Goal: Task Accomplishment & Management: Manage account settings

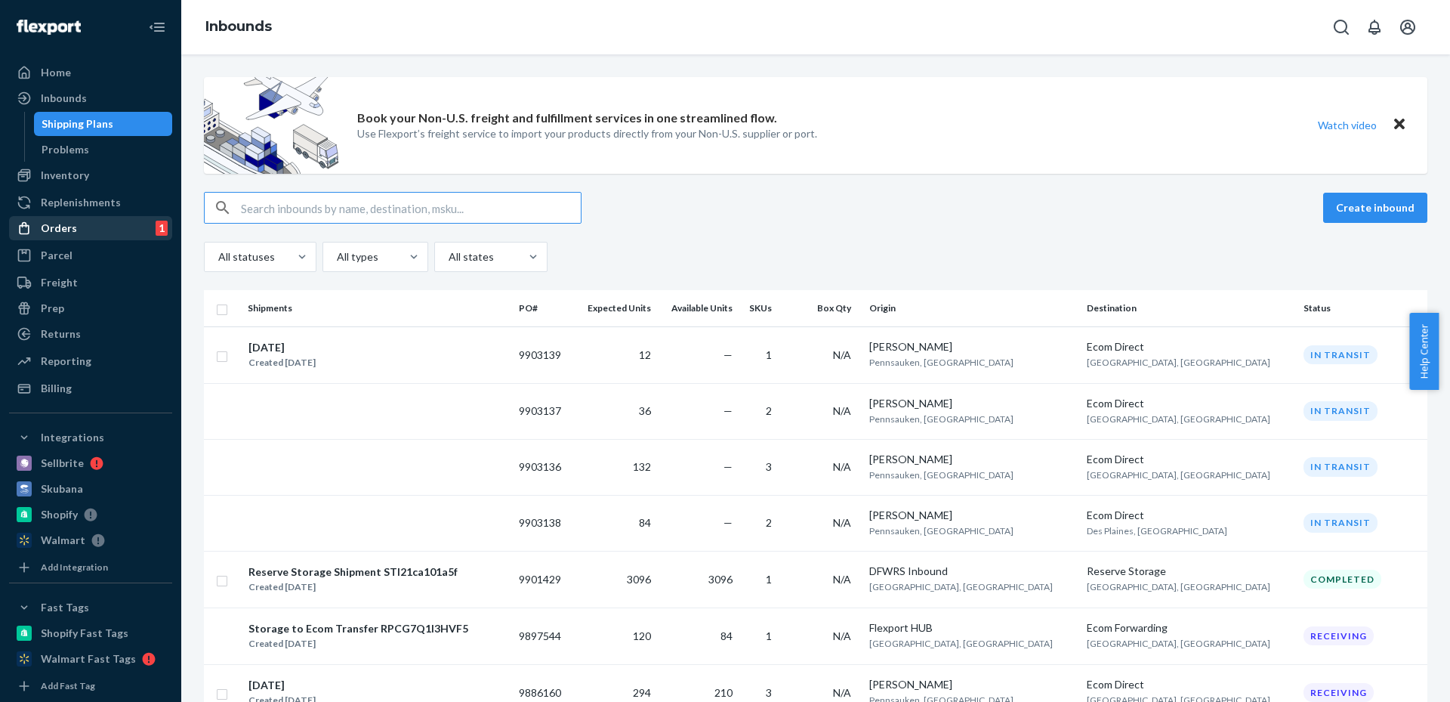
click at [91, 229] on div "Orders 1" at bounding box center [91, 227] width 160 height 21
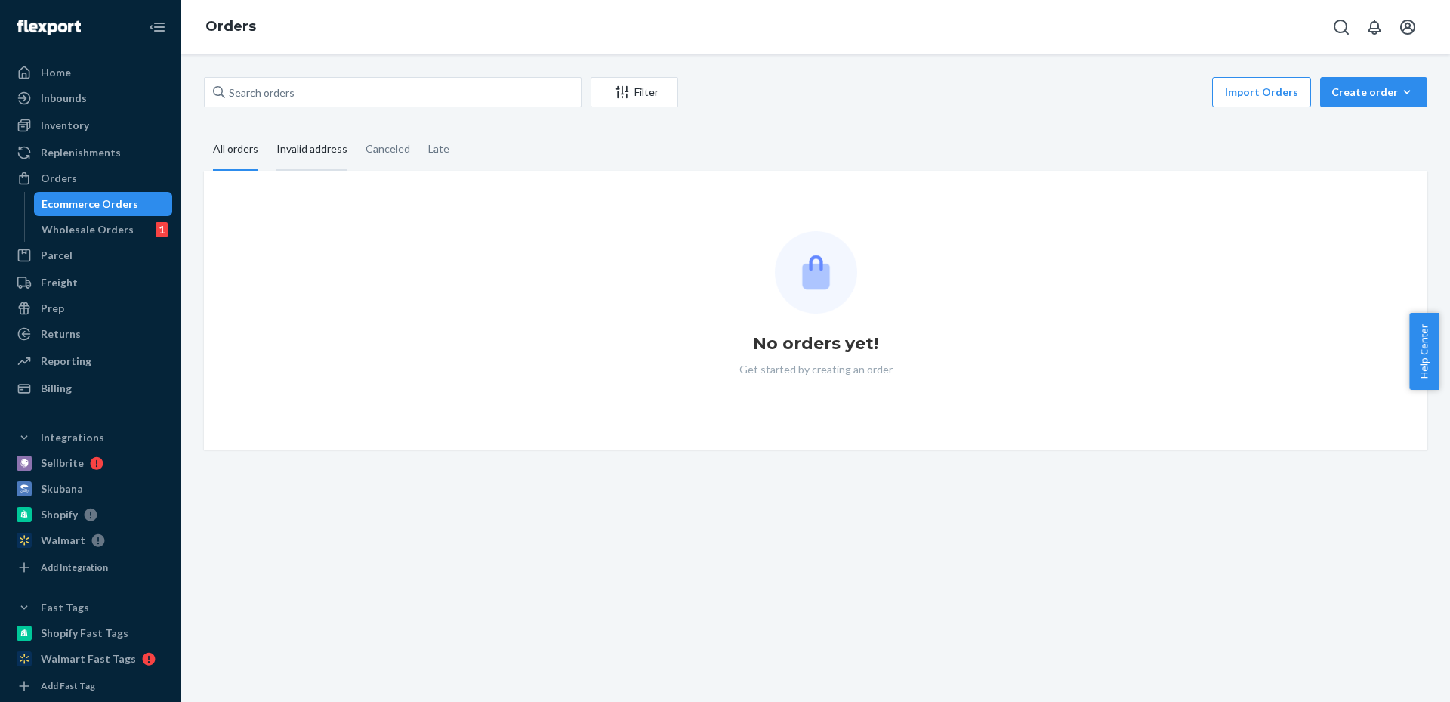
click at [342, 148] on div "Invalid address" at bounding box center [311, 150] width 71 height 42
click at [267, 129] on input "Invalid address" at bounding box center [267, 129] width 0 height 0
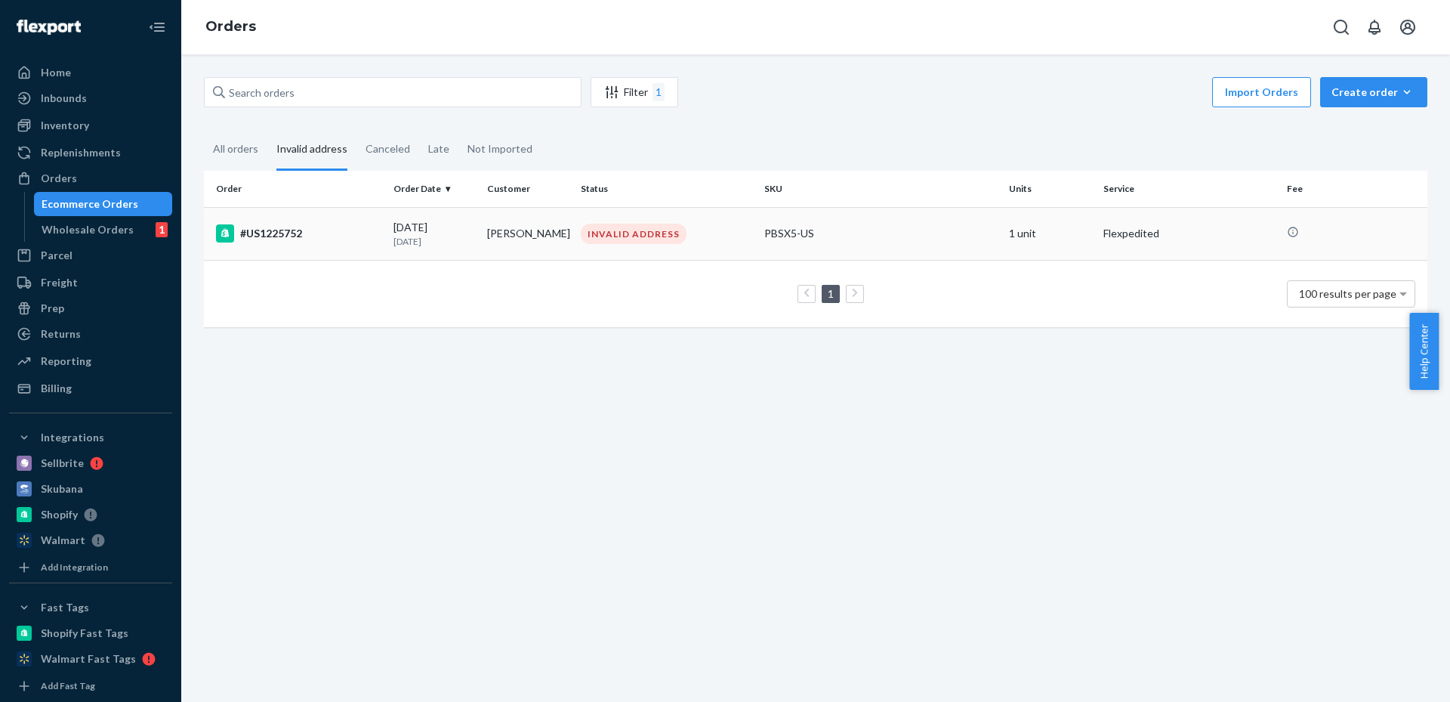
click at [540, 217] on td "[PERSON_NAME]" at bounding box center [528, 233] width 94 height 53
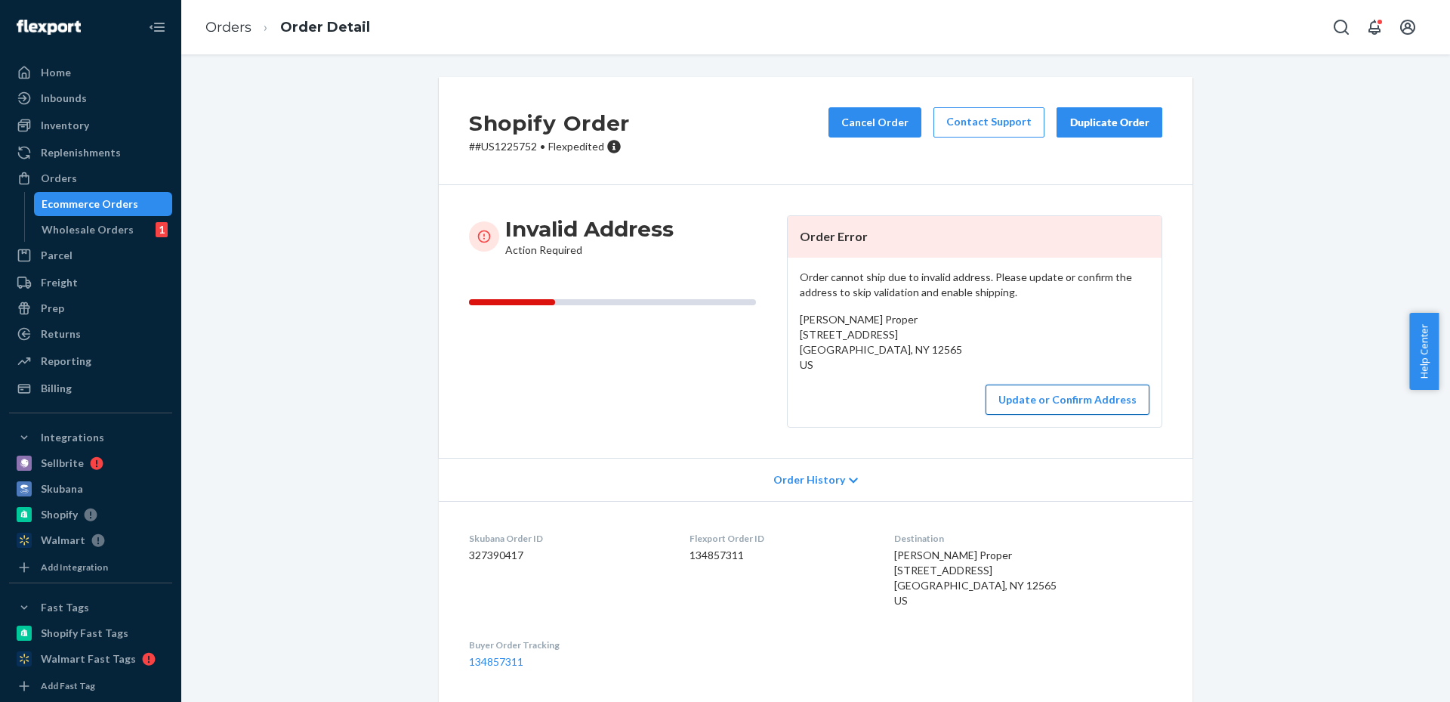
click at [1070, 400] on button "Update or Confirm Address" at bounding box center [1067, 399] width 164 height 30
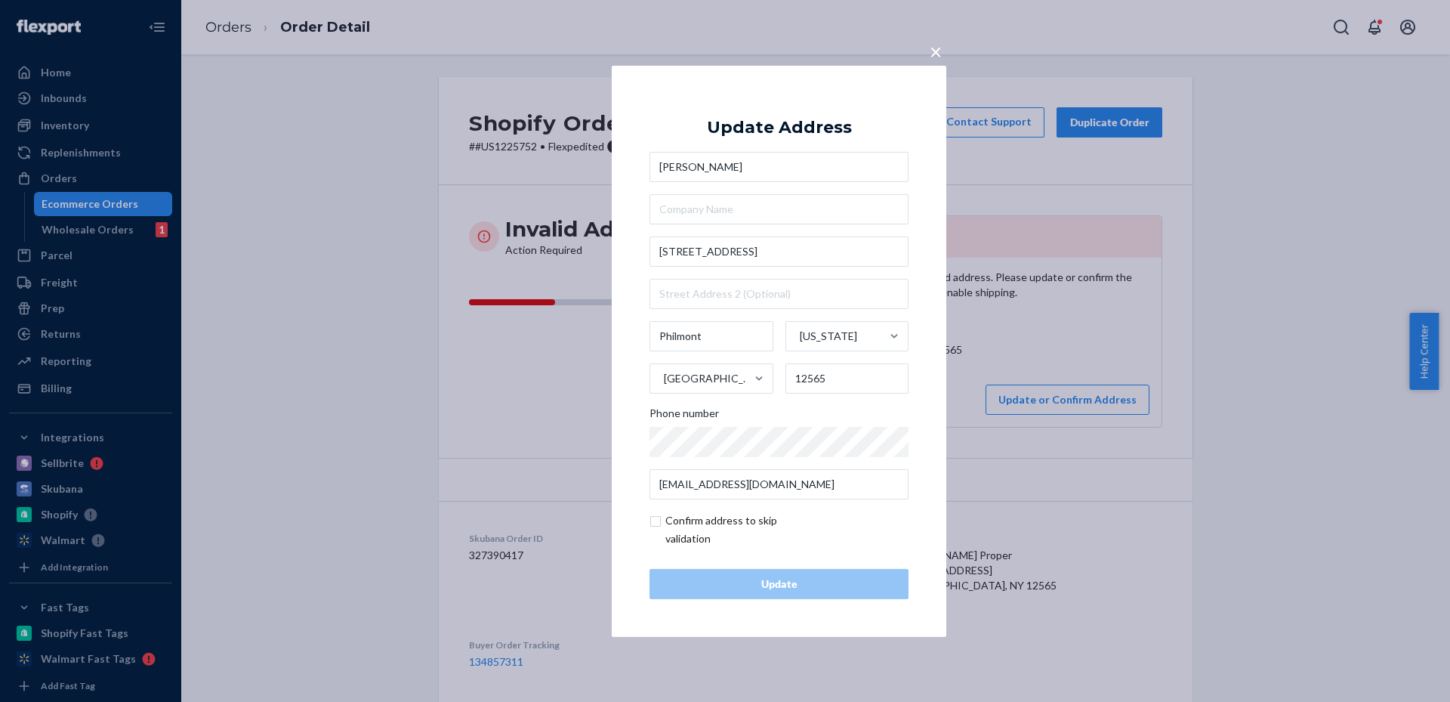
click at [689, 526] on input "checkbox" at bounding box center [736, 529] width 175 height 36
checkbox input "true"
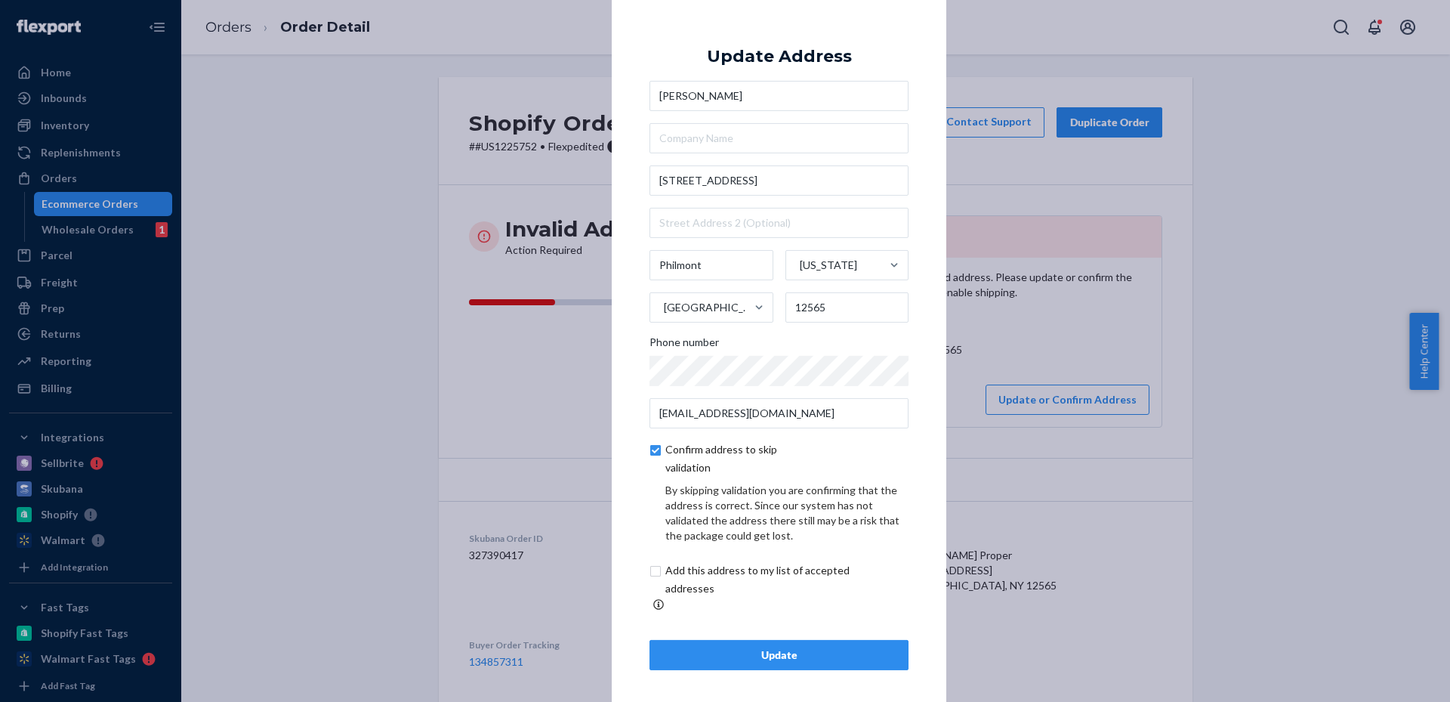
click at [682, 595] on input "checkbox" at bounding box center [774, 579] width 251 height 36
checkbox input "true"
click at [710, 647] on div "Update" at bounding box center [778, 654] width 233 height 15
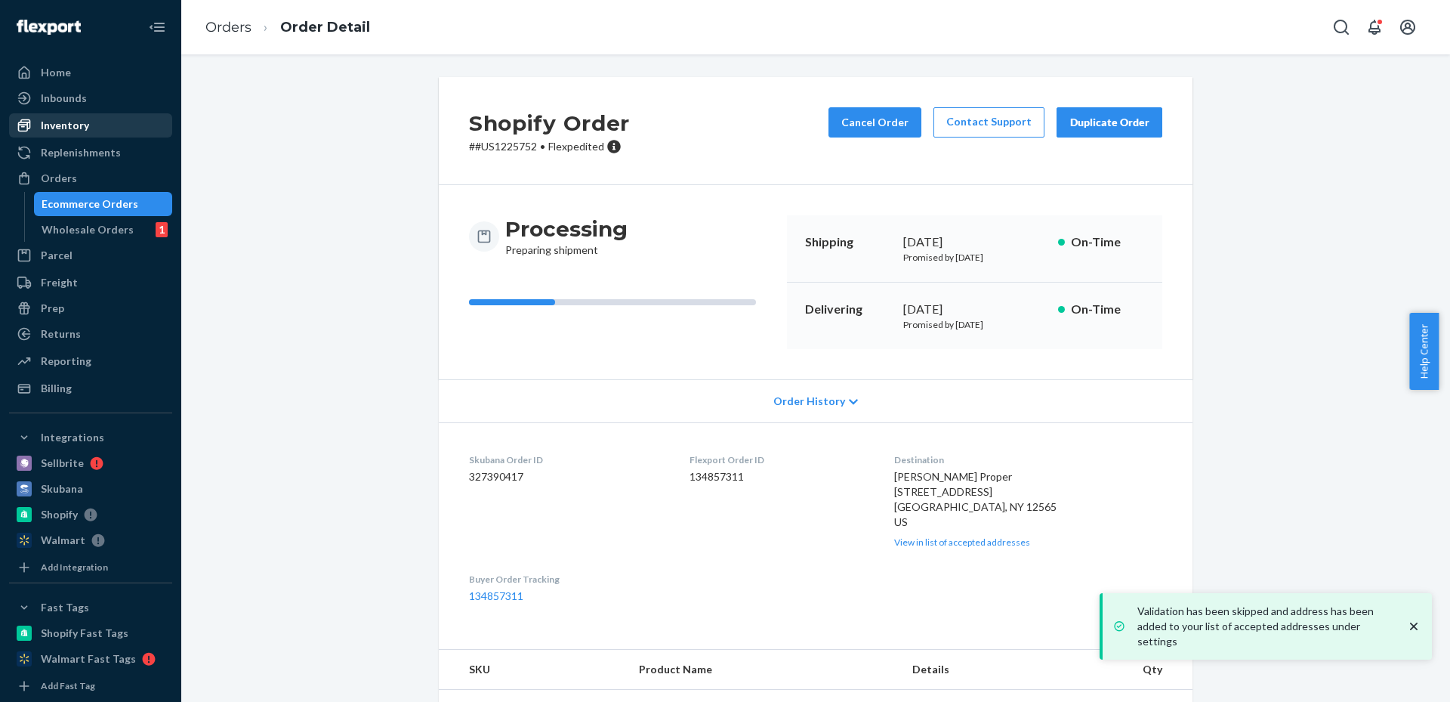
click at [91, 126] on div "Inventory" at bounding box center [91, 125] width 160 height 21
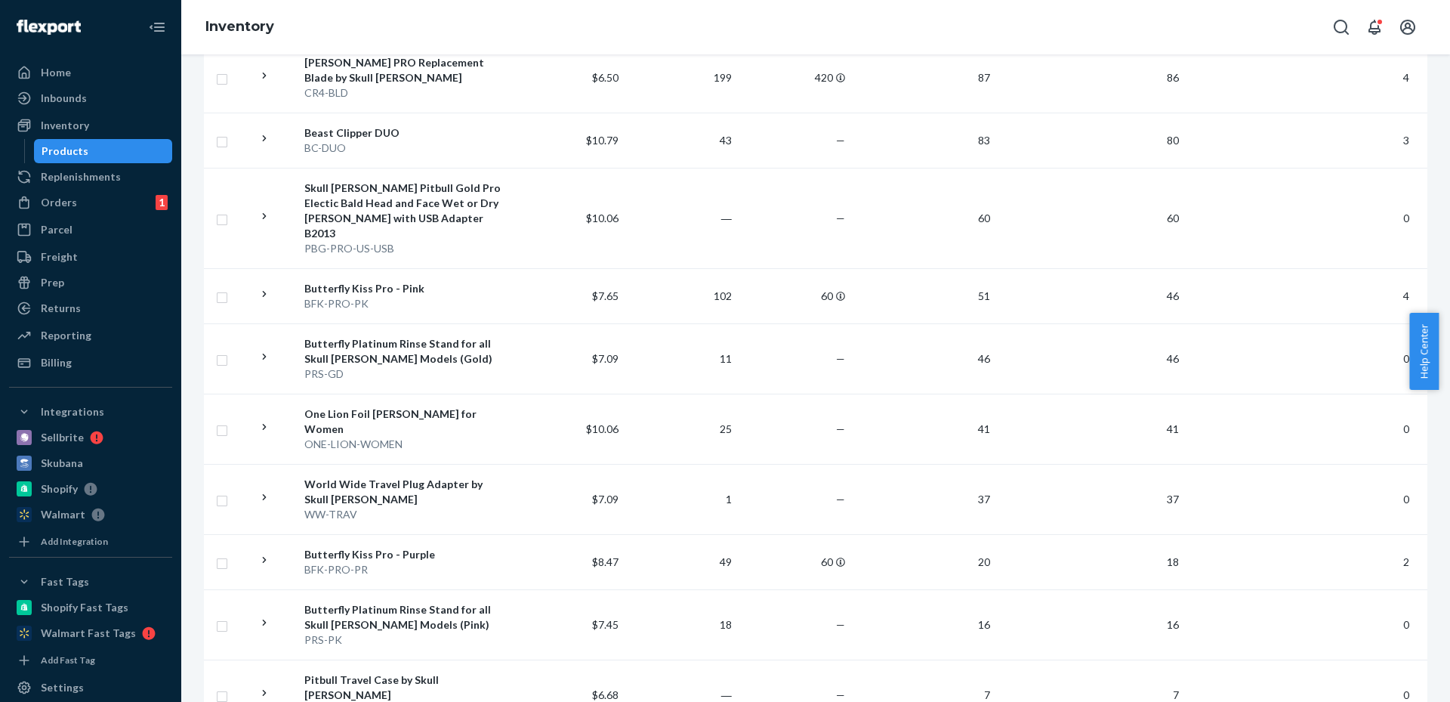
scroll to position [3398, 0]
